Goal: Task Accomplishment & Management: Manage account settings

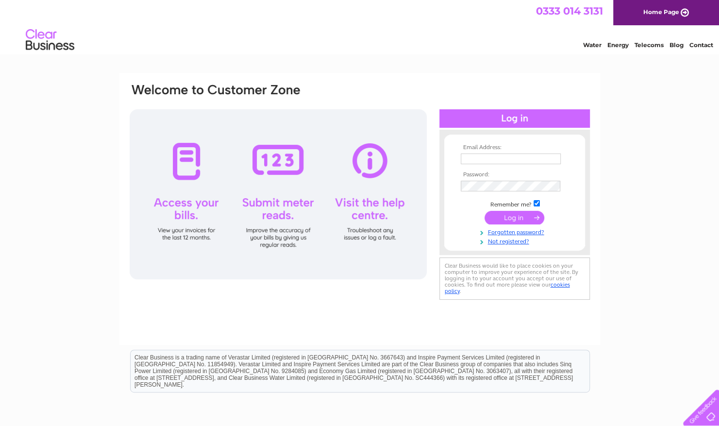
click at [515, 159] on input "text" at bounding box center [511, 158] width 100 height 11
type input "[PERSON_NAME][EMAIL_ADDRESS][PERSON_NAME][DOMAIN_NAME]"
click at [519, 224] on td at bounding box center [514, 219] width 113 height 18
click at [519, 217] on input "submit" at bounding box center [515, 218] width 60 height 14
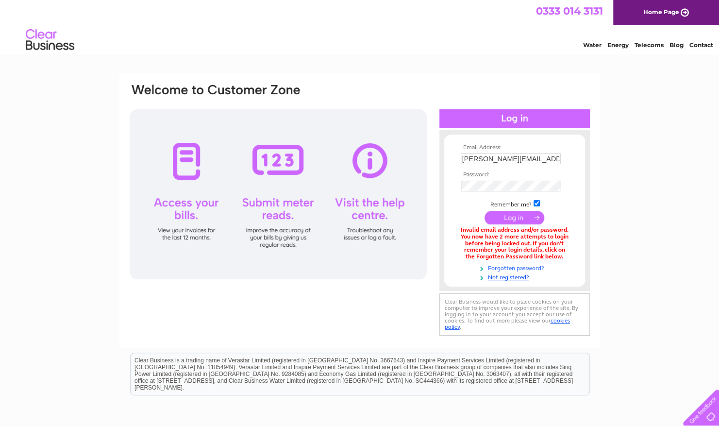
click at [522, 267] on link "Forgotten password?" at bounding box center [516, 267] width 110 height 9
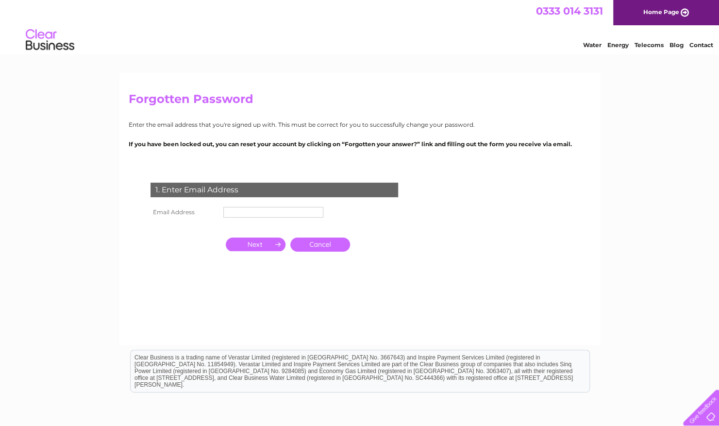
click at [278, 211] on input "text" at bounding box center [273, 212] width 100 height 11
type input "rebecca.blundell@vaultcity.co.uk"
click at [258, 246] on input "button" at bounding box center [256, 245] width 60 height 14
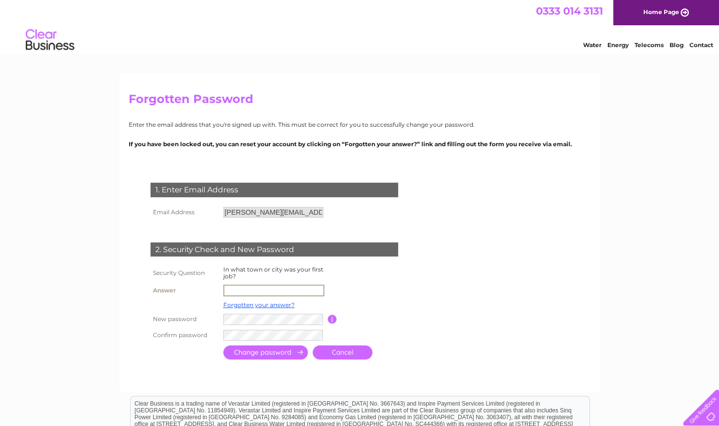
click at [268, 288] on input "text" at bounding box center [273, 291] width 101 height 12
type input "Edinburgh"
click at [262, 354] on input "submit" at bounding box center [265, 353] width 85 height 14
